Goal: Transaction & Acquisition: Obtain resource

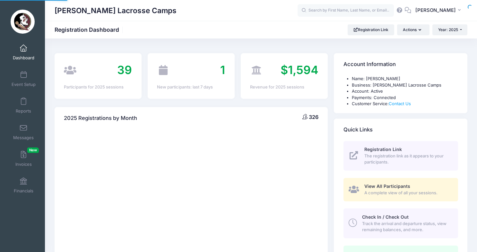
select select
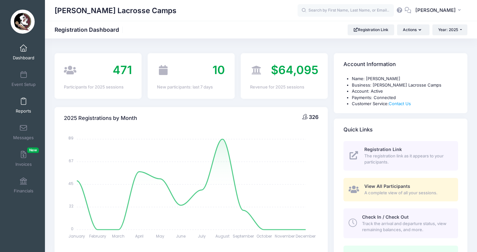
click at [24, 107] on link "Reports" at bounding box center [23, 105] width 30 height 22
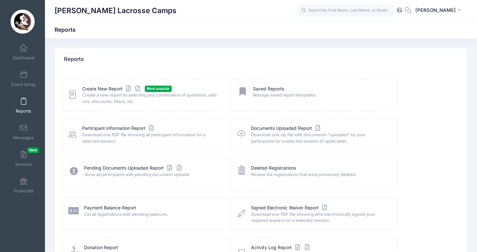
click at [75, 93] on icon at bounding box center [72, 95] width 8 height 10
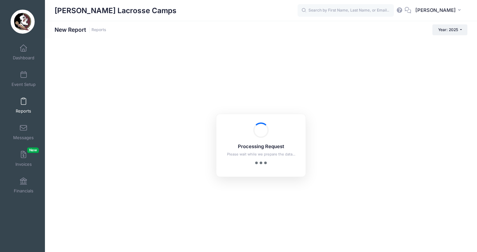
checkbox input "true"
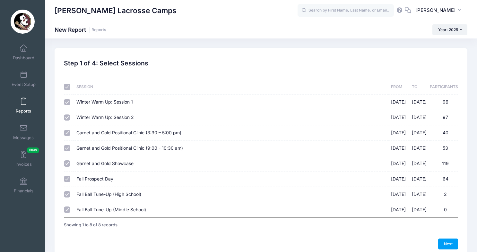
click at [67, 84] on input "checkbox" at bounding box center [67, 87] width 6 height 6
checkbox input "false"
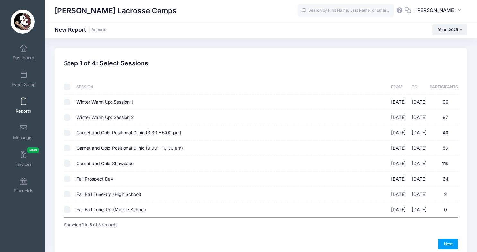
checkbox input "false"
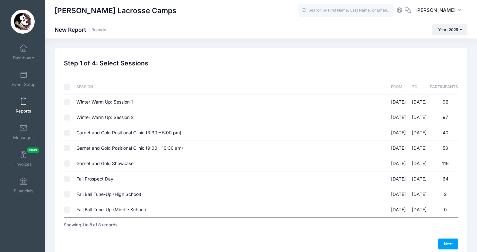
click at [66, 177] on input "Fall Prospect Day 09/14/2025 - 09/14/2025 64" at bounding box center [67, 179] width 6 height 6
checkbox input "true"
click at [444, 243] on link "Next" at bounding box center [448, 244] width 20 height 11
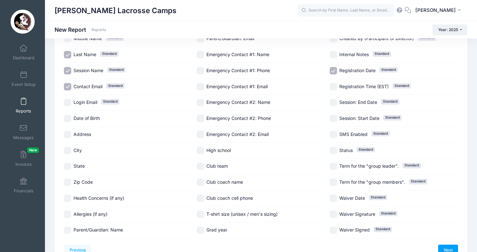
scroll to position [89, 0]
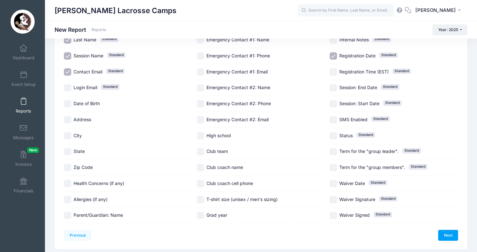
click at [69, 135] on input "City" at bounding box center [67, 135] width 7 height 7
checkbox input "true"
click at [69, 157] on div "State" at bounding box center [128, 152] width 128 height 16
checkbox input "true"
click at [204, 152] on label "Club team" at bounding box center [261, 151] width 128 height 7
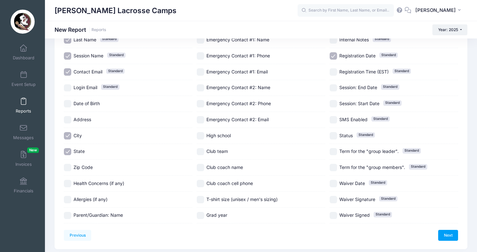
checkbox input "true"
click at [203, 196] on label "T-shirt size (unisex / men's sizing)" at bounding box center [261, 199] width 128 height 7
checkbox input "true"
click at [204, 215] on label "Grad year" at bounding box center [261, 215] width 128 height 7
checkbox input "true"
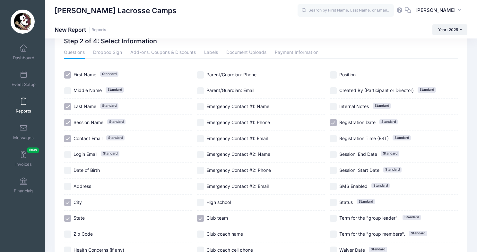
scroll to position [9, 0]
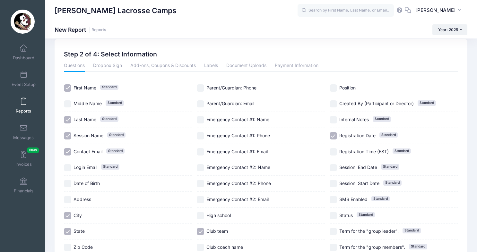
click at [335, 91] on input "Position" at bounding box center [333, 87] width 7 height 7
checkbox input "true"
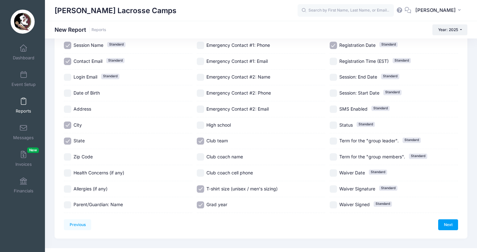
scroll to position [110, 0]
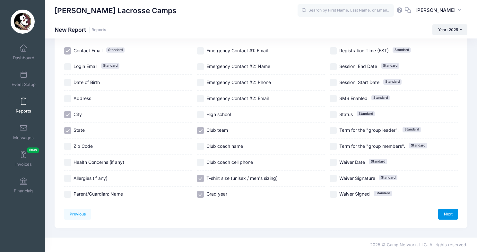
click at [453, 215] on link "Next" at bounding box center [448, 214] width 20 height 11
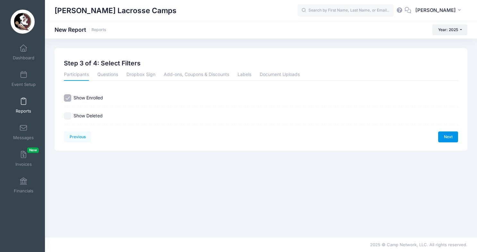
scroll to position [0, 0]
click at [453, 135] on link "Next" at bounding box center [448, 137] width 20 height 11
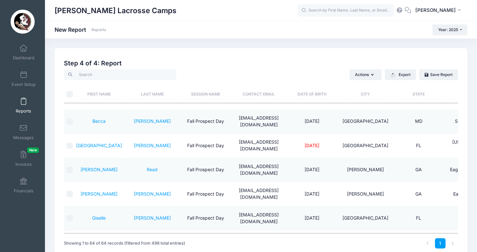
click at [72, 95] on th "First Name" at bounding box center [98, 91] width 53 height 23
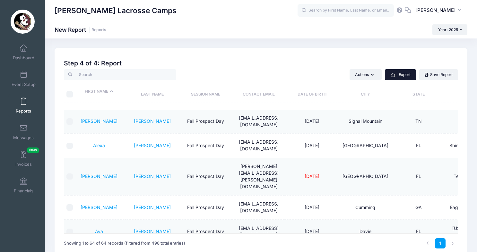
click at [403, 75] on button "Export" at bounding box center [400, 74] width 31 height 11
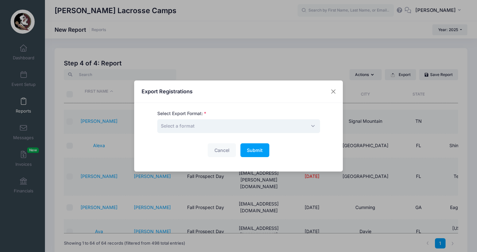
click at [239, 126] on span "Select a format" at bounding box center [238, 126] width 163 height 14
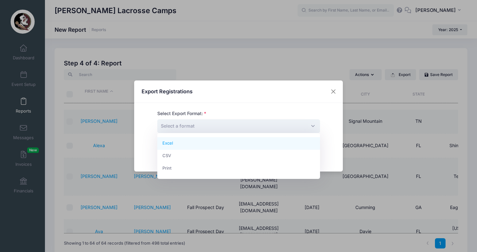
select select "excel"
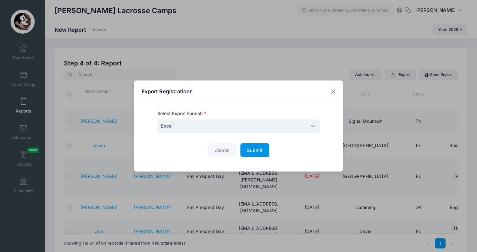
click at [254, 149] on span "Submit" at bounding box center [255, 150] width 16 height 5
